Goal: Navigation & Orientation: Find specific page/section

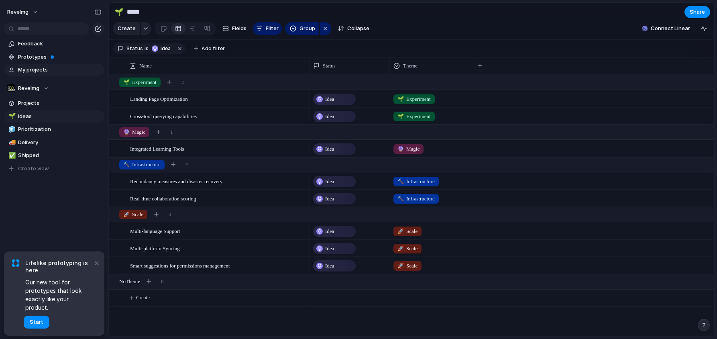
click at [34, 70] on span "My projects" at bounding box center [59, 70] width 83 height 8
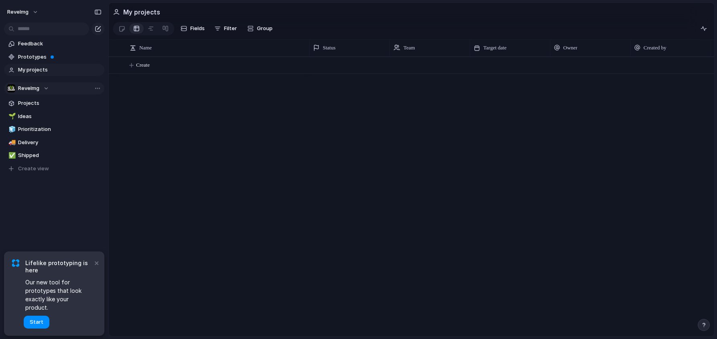
click at [30, 91] on span "Revelmg" at bounding box center [28, 88] width 21 height 8
click at [33, 123] on span "Revelmg" at bounding box center [35, 121] width 21 height 8
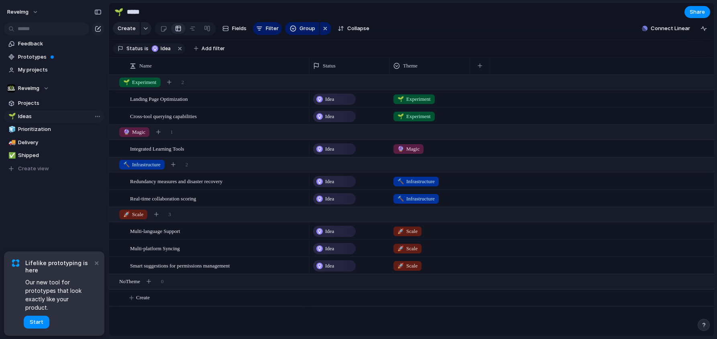
click at [24, 113] on span "Ideas" at bounding box center [59, 116] width 83 height 8
click at [25, 104] on span "Projects" at bounding box center [59, 103] width 83 height 8
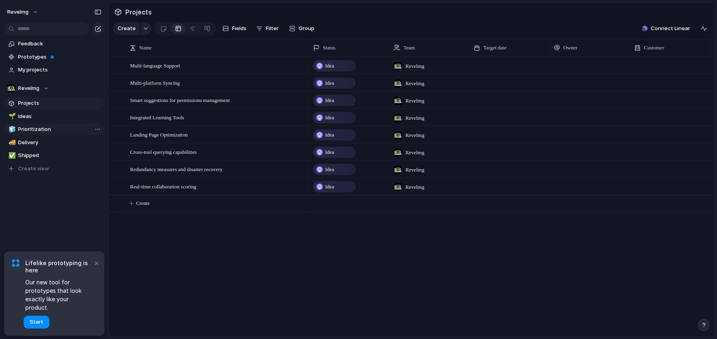
click at [33, 131] on span "Prioritization" at bounding box center [59, 129] width 83 height 8
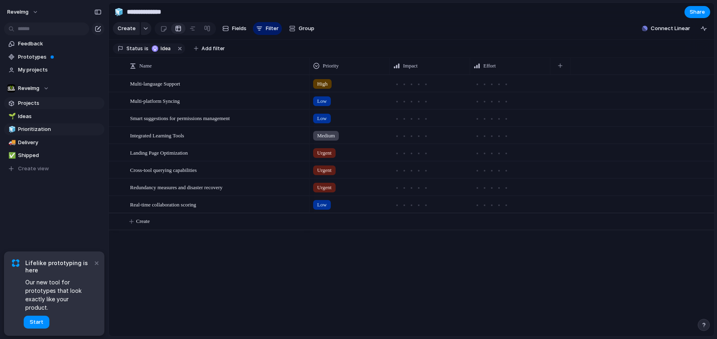
click at [26, 100] on span "Projects" at bounding box center [59, 103] width 83 height 8
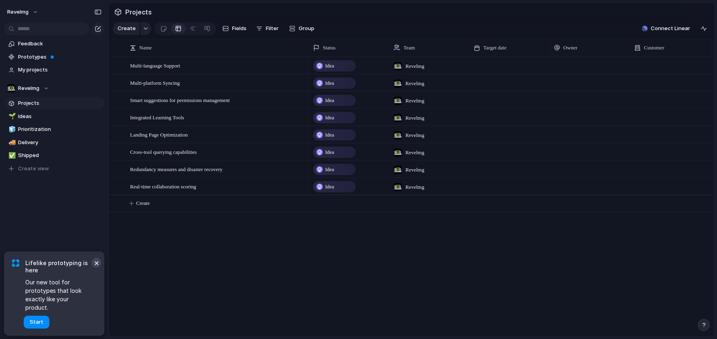
click at [97, 267] on button "×" at bounding box center [97, 263] width 10 height 10
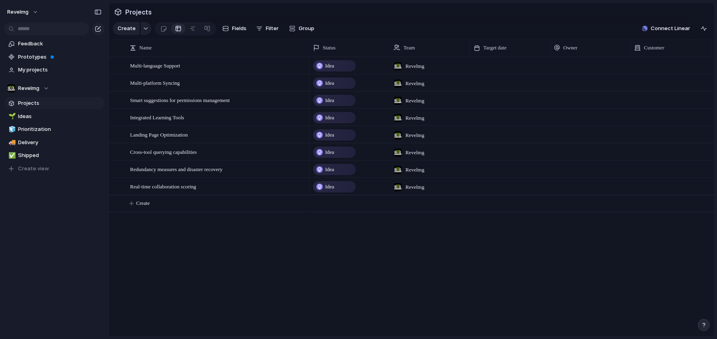
click at [22, 109] on link "Projects" at bounding box center [54, 103] width 100 height 12
click at [21, 114] on span "Ideas" at bounding box center [59, 116] width 83 height 8
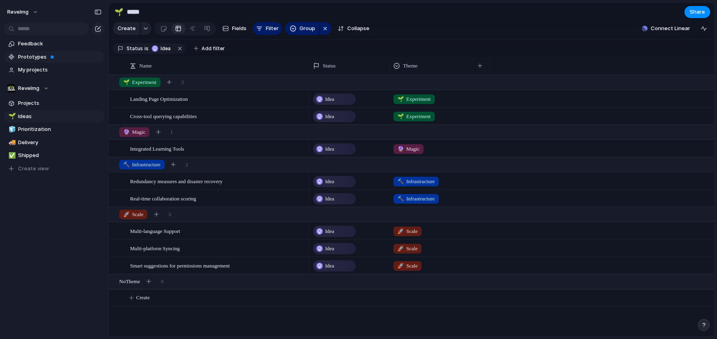
click at [23, 58] on span "Prototypes" at bounding box center [59, 57] width 83 height 8
click at [45, 89] on div "Revelmg" at bounding box center [28, 88] width 42 height 8
click at [45, 90] on div "Revelmg Create new team" at bounding box center [358, 169] width 717 height 339
click at [30, 103] on span "Projects" at bounding box center [59, 103] width 83 height 8
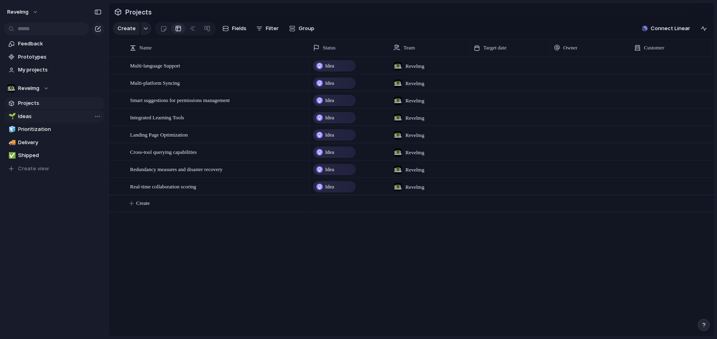
click at [24, 114] on span "Ideas" at bounding box center [59, 116] width 83 height 8
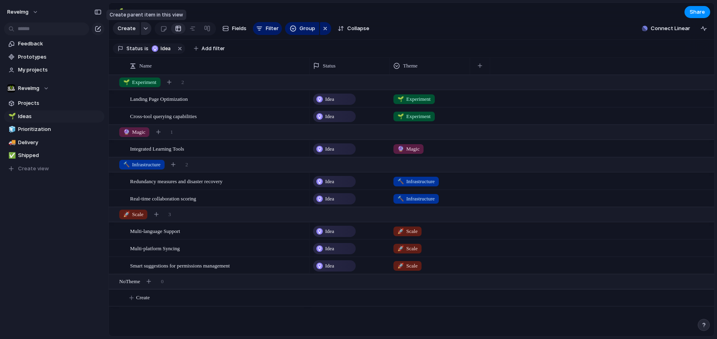
click at [143, 28] on div "button" at bounding box center [146, 28] width 6 height 3
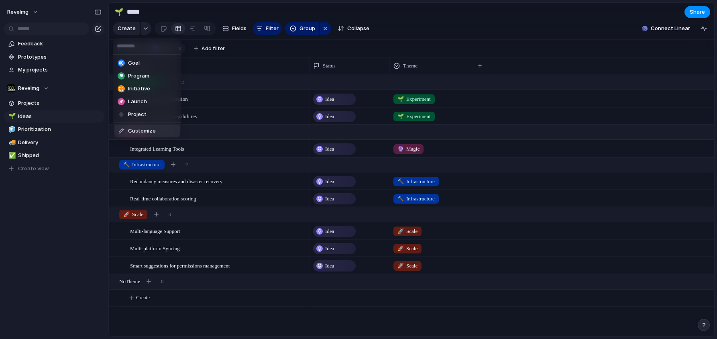
click at [159, 320] on div "Goal Program Initiative Launch Project Customize" at bounding box center [358, 169] width 717 height 339
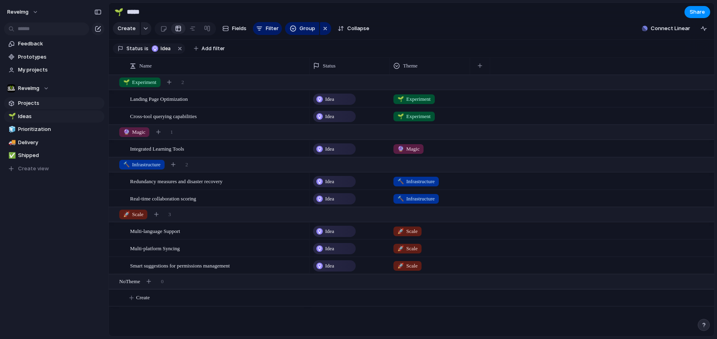
click at [29, 104] on span "Projects" at bounding box center [59, 103] width 83 height 8
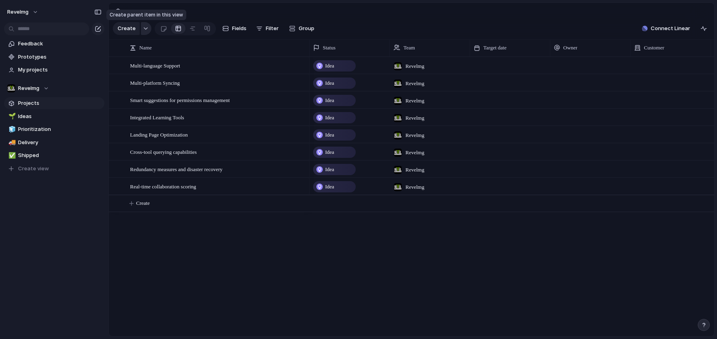
click at [145, 27] on div "button" at bounding box center [146, 28] width 6 height 3
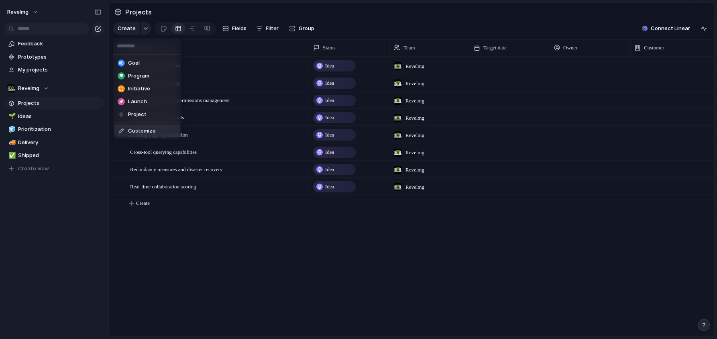
click at [223, 240] on div "Goal Program Initiative Launch Project Customize" at bounding box center [358, 169] width 717 height 339
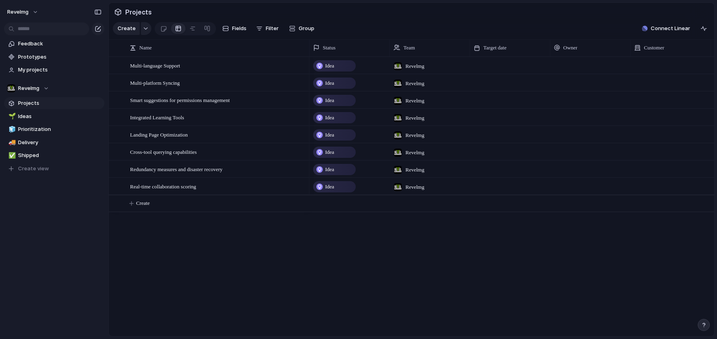
click at [34, 100] on span "Projects" at bounding box center [59, 103] width 83 height 8
click at [28, 112] on link "🌱 Ideas" at bounding box center [54, 116] width 100 height 12
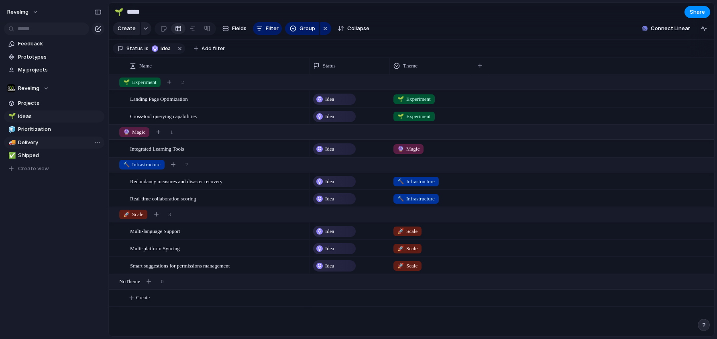
click at [31, 145] on span "Delivery" at bounding box center [59, 142] width 83 height 8
type input "********"
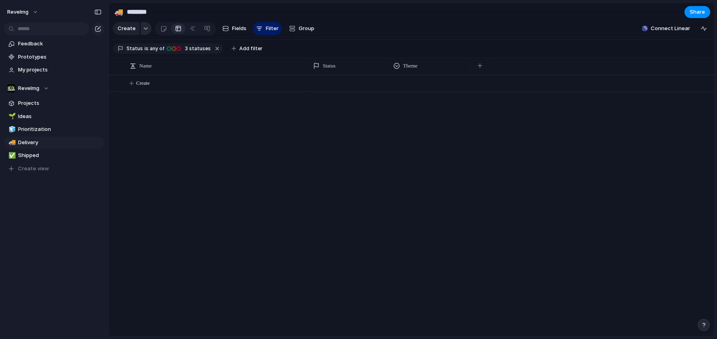
click at [141, 29] on button "button" at bounding box center [146, 28] width 10 height 13
click at [33, 48] on div "Goal Program Initiative Launch Project Customize" at bounding box center [358, 169] width 717 height 339
click at [33, 45] on span "Feedback" at bounding box center [59, 44] width 83 height 8
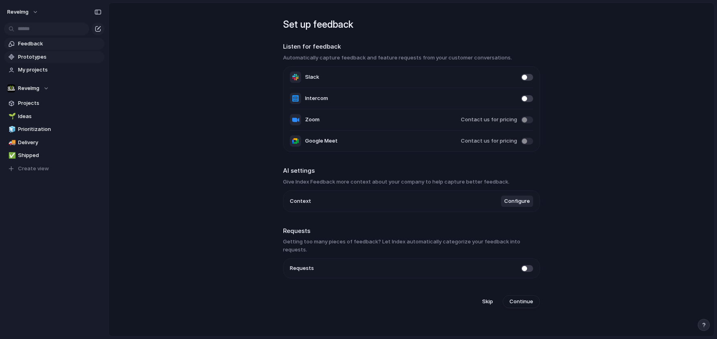
click at [36, 57] on span "Prototypes" at bounding box center [59, 57] width 83 height 8
click at [35, 73] on span "My projects" at bounding box center [59, 70] width 83 height 8
